Goal: Task Accomplishment & Management: Manage account settings

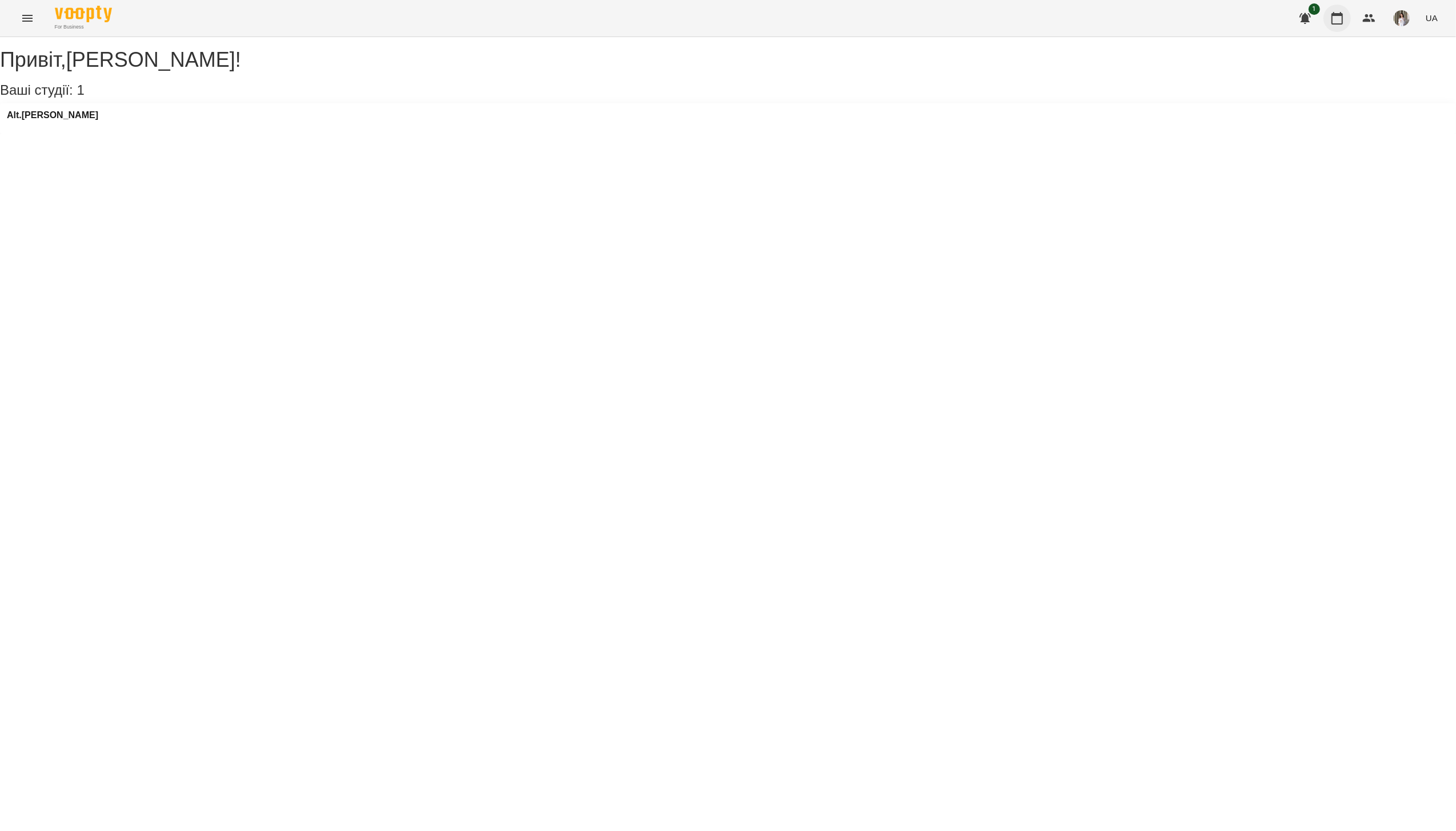
click at [1337, 16] on icon "button" at bounding box center [1337, 18] width 14 height 14
